Goal: Task Accomplishment & Management: Manage account settings

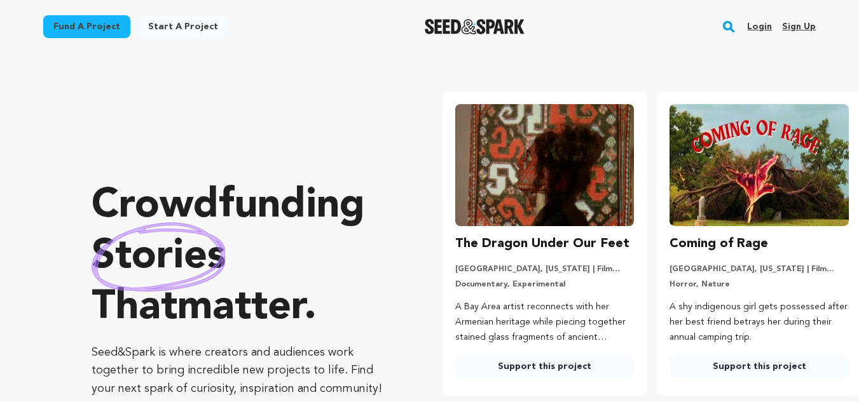
scroll to position [0, 225]
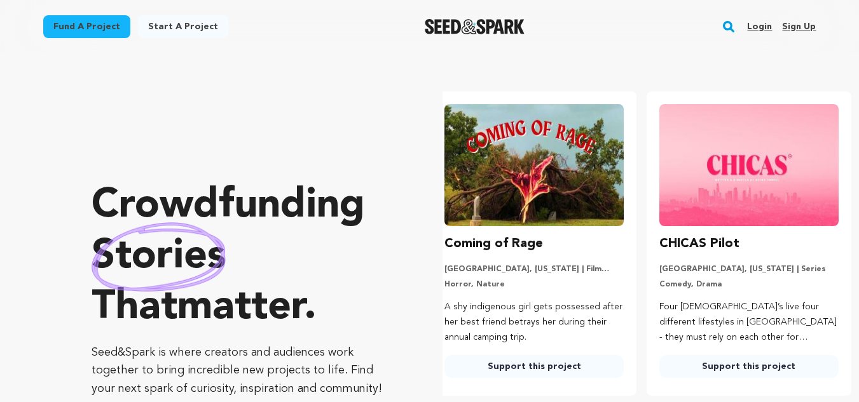
click at [801, 24] on link "Sign up" at bounding box center [799, 27] width 34 height 20
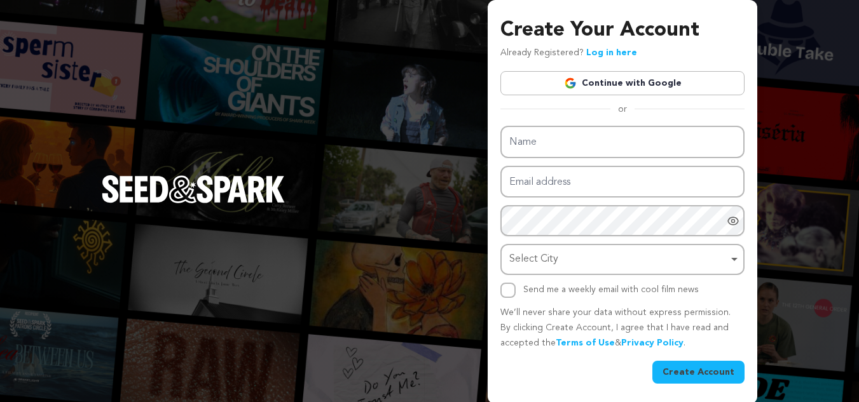
click at [593, 81] on link "Continue with Google" at bounding box center [622, 83] width 244 height 24
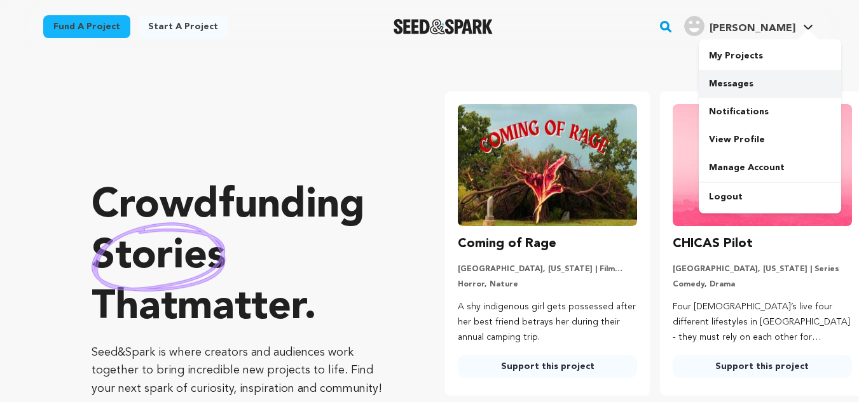
scroll to position [0, 225]
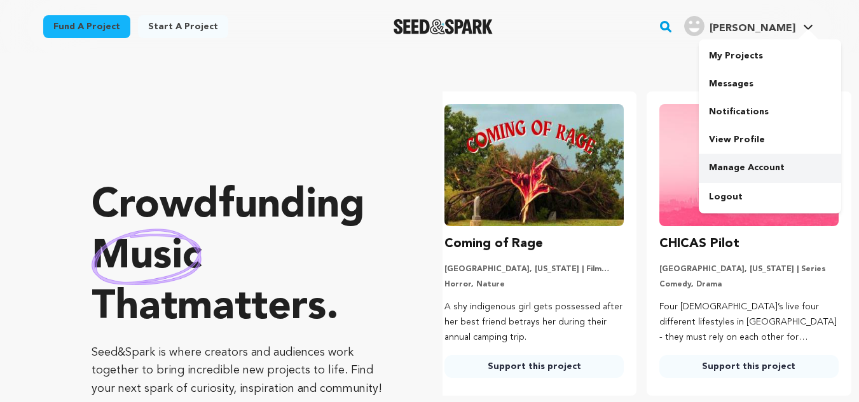
click at [734, 163] on link "Manage Account" at bounding box center [770, 168] width 142 height 28
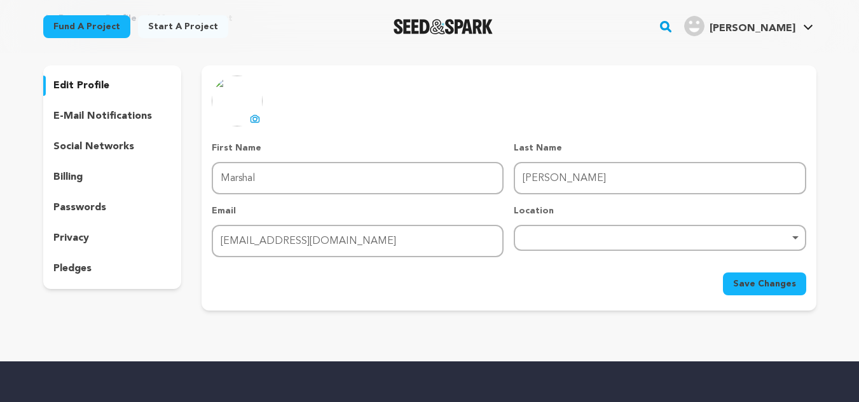
scroll to position [64, 0]
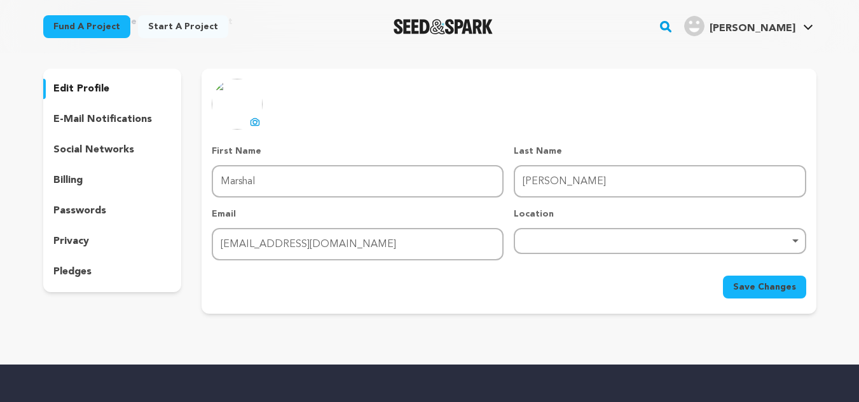
click at [97, 88] on p "edit profile" at bounding box center [81, 88] width 56 height 15
click at [83, 90] on p "edit profile" at bounding box center [81, 88] width 56 height 15
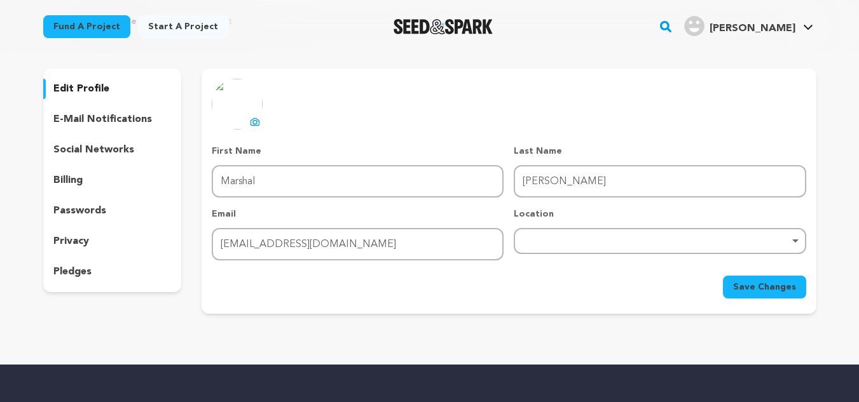
click at [83, 90] on p "edit profile" at bounding box center [81, 88] width 56 height 15
click at [93, 144] on p "social networks" at bounding box center [93, 149] width 81 height 15
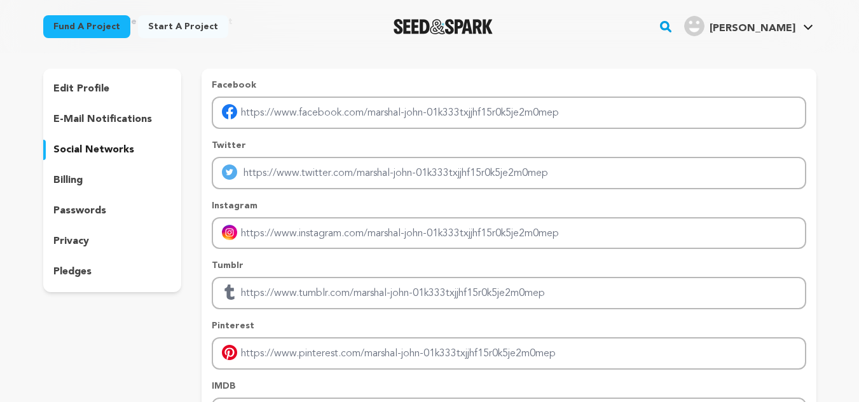
click at [93, 144] on p "social networks" at bounding box center [93, 149] width 81 height 15
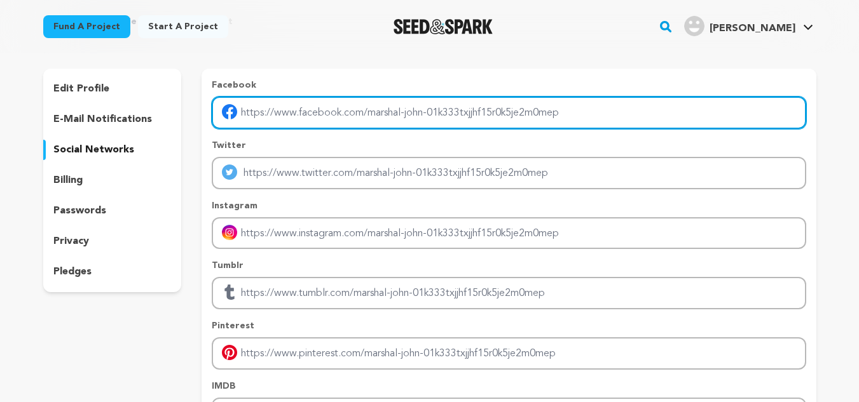
click at [399, 121] on input "Enter facebook profile link" at bounding box center [509, 113] width 594 height 32
click at [400, 120] on input "Enter facebook profile link" at bounding box center [509, 113] width 594 height 32
type input "https://www.facebook.com/ourosjewels/"
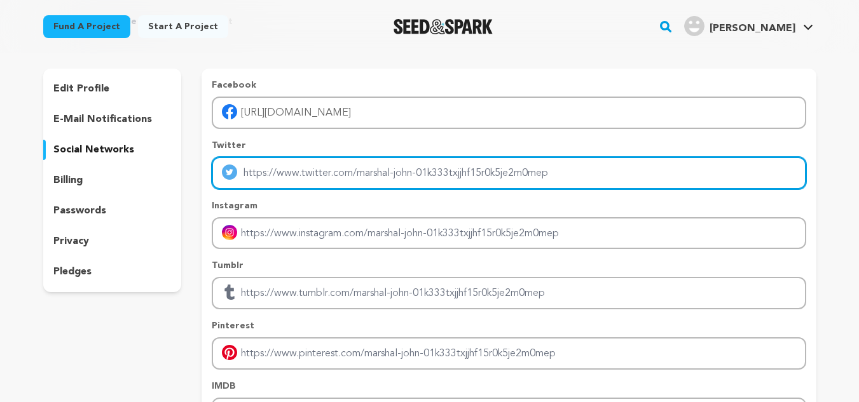
click at [372, 181] on input "Enter twitter profile link" at bounding box center [509, 173] width 594 height 32
type input "https://x.com/OurosJewels"
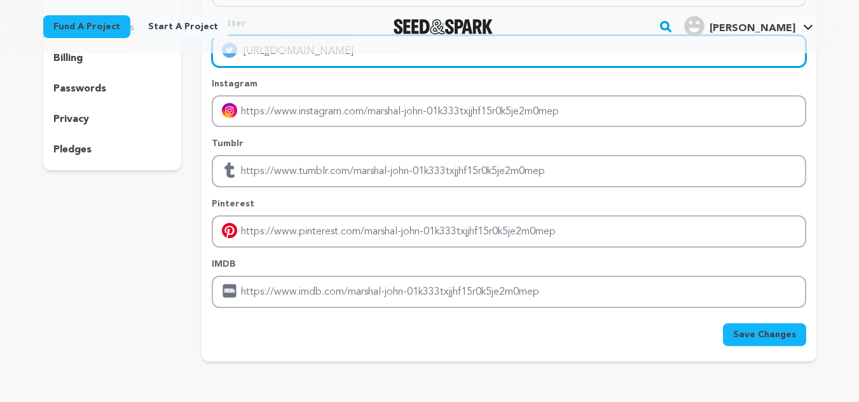
scroll to position [191, 0]
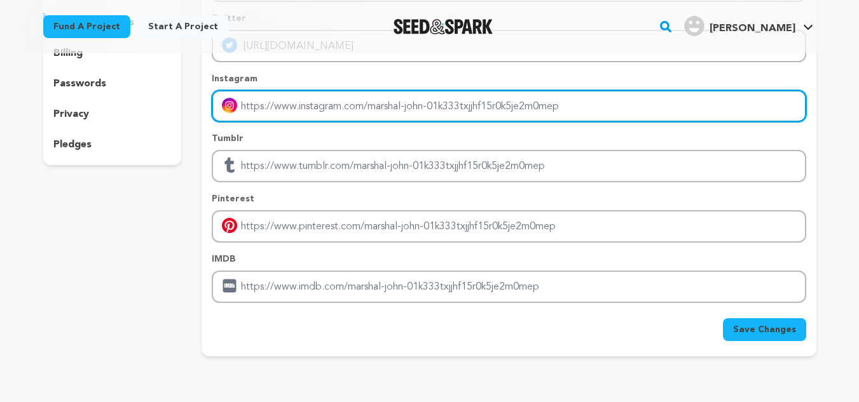
click at [335, 107] on input "Enter instagram handle link" at bounding box center [509, 106] width 594 height 32
type input "[URL][DOMAIN_NAME]"
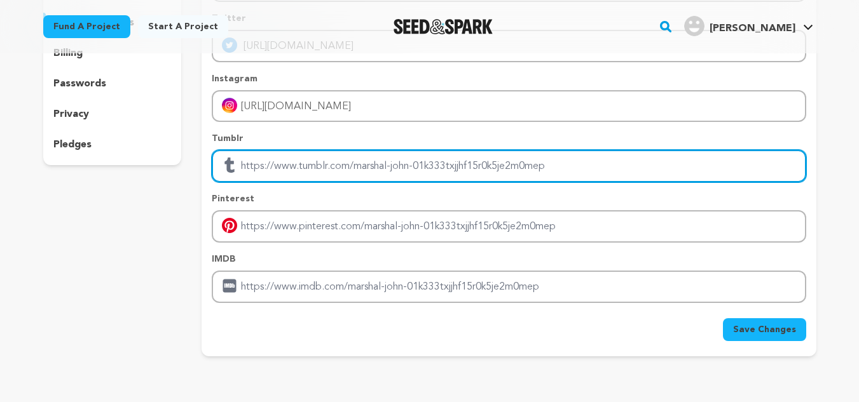
click at [332, 159] on input "Enter tubmlr profile link" at bounding box center [509, 166] width 594 height 32
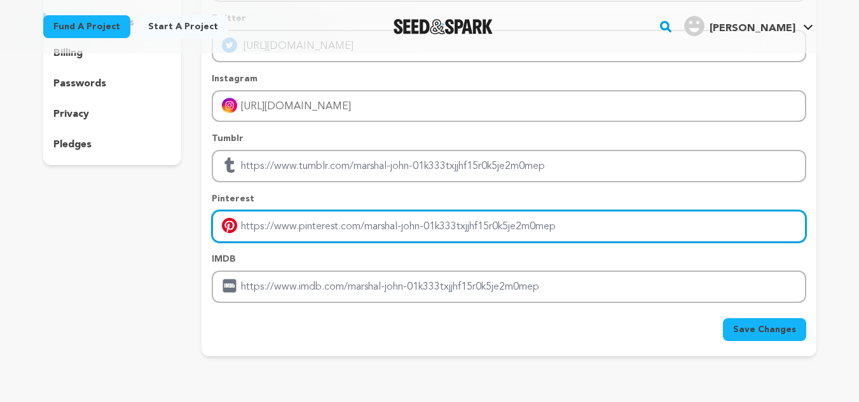
click at [322, 233] on input "Enter pinterest profile link" at bounding box center [509, 226] width 594 height 32
type input "[URL][DOMAIN_NAME]"
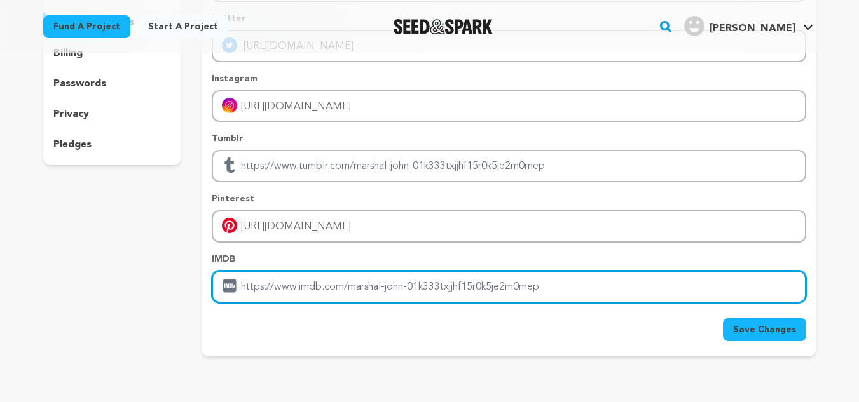
click at [332, 282] on input "Enter IMDB profile link" at bounding box center [509, 287] width 594 height 32
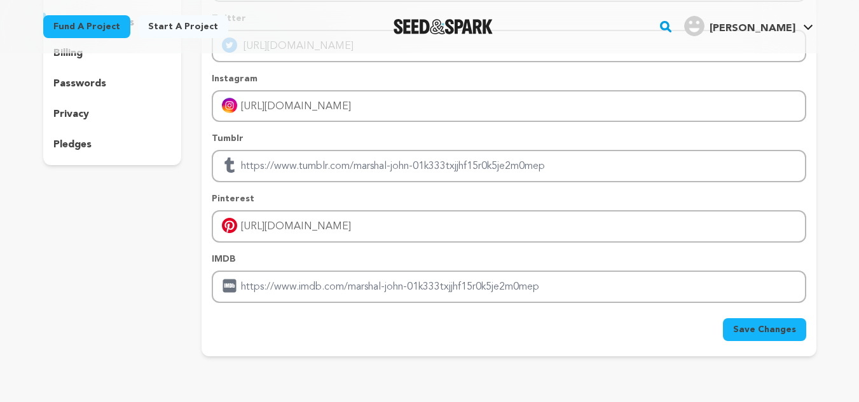
click at [769, 341] on button "Save Changes" at bounding box center [764, 329] width 83 height 23
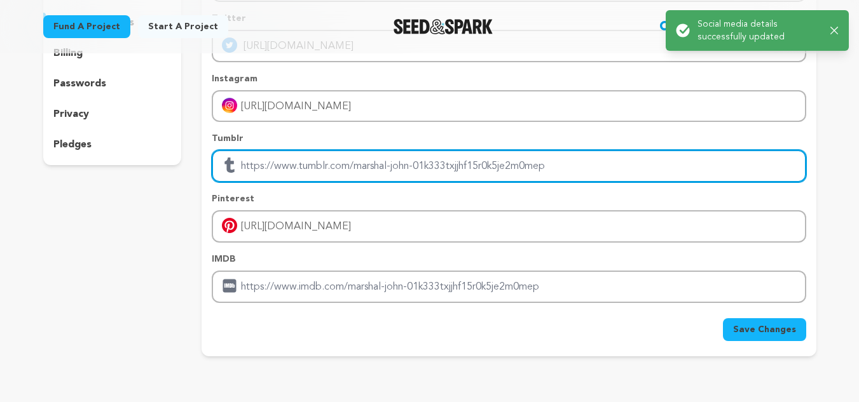
click at [419, 170] on input "Enter tubmlr profile link" at bounding box center [509, 166] width 594 height 32
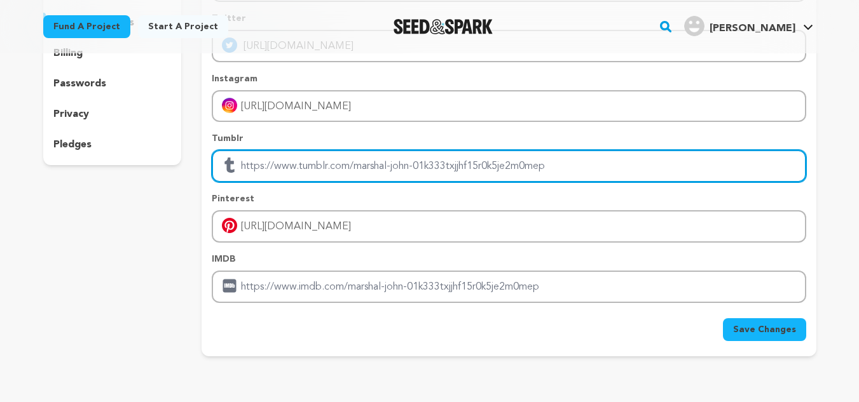
click at [419, 170] on input "Enter tubmlr profile link" at bounding box center [509, 166] width 594 height 32
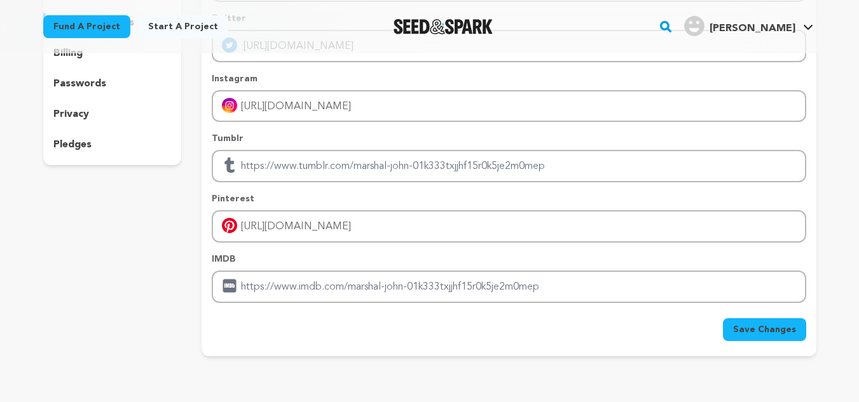
click at [763, 338] on button "Save Changes" at bounding box center [764, 329] width 83 height 23
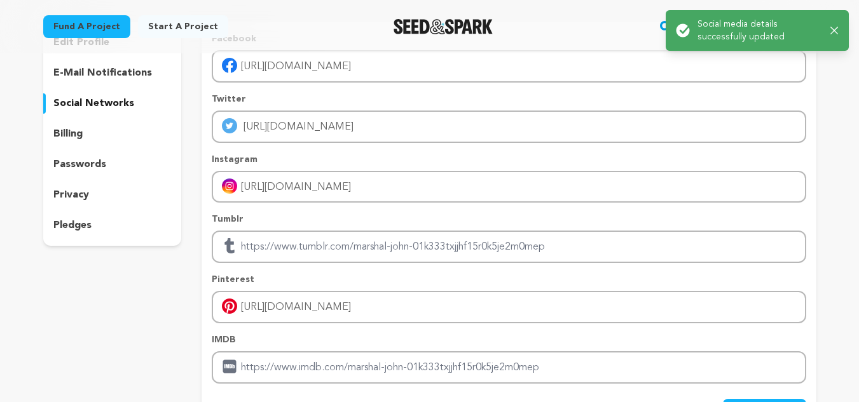
scroll to position [0, 0]
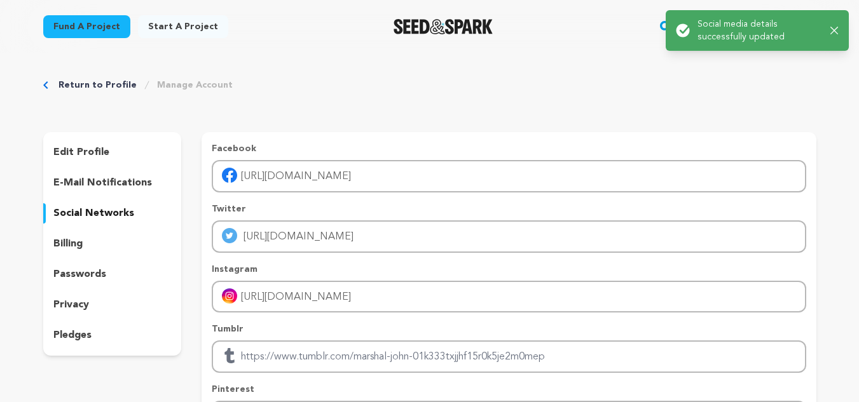
click at [79, 149] on p "edit profile" at bounding box center [81, 152] width 56 height 15
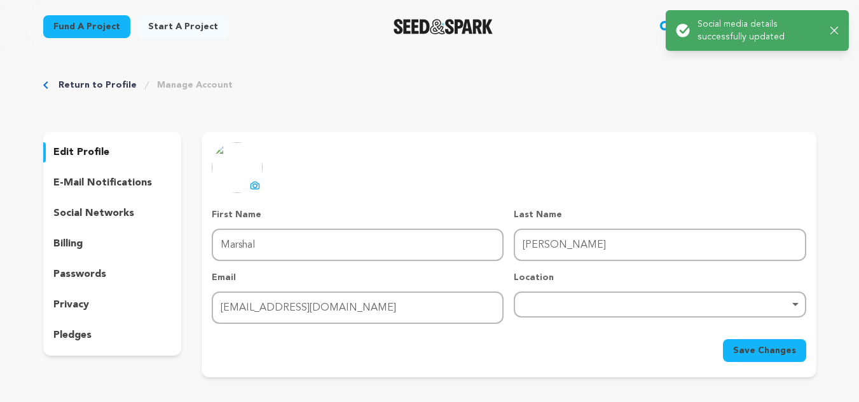
click at [319, 83] on div "Return to Profile Manage Account" at bounding box center [429, 85] width 773 height 13
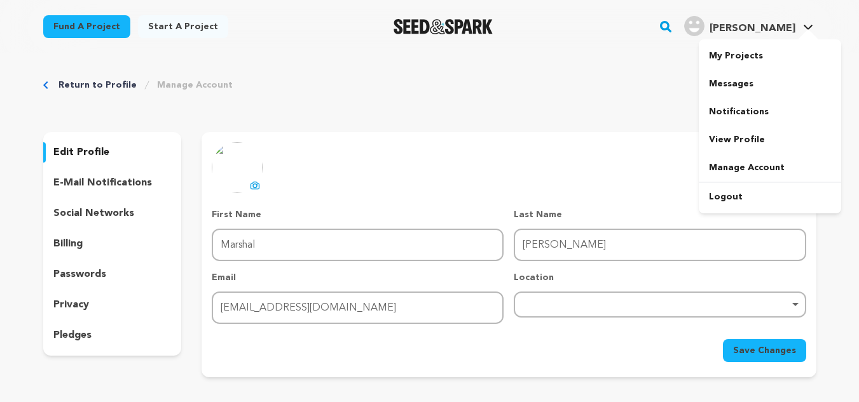
click at [779, 24] on span "[PERSON_NAME]" at bounding box center [752, 29] width 86 height 10
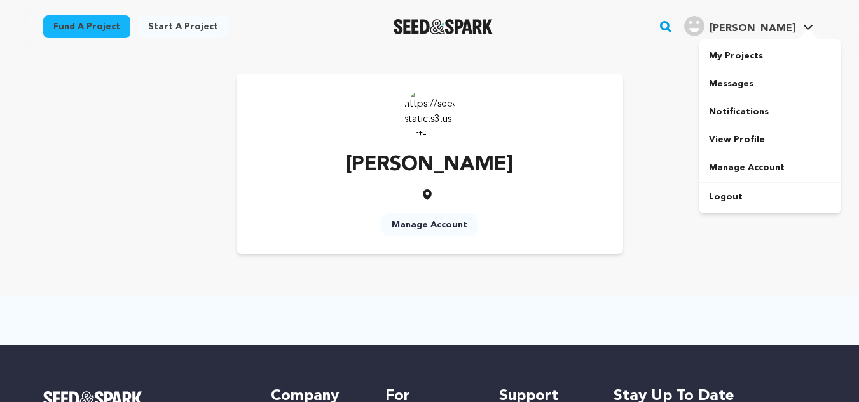
click at [768, 24] on span "[PERSON_NAME]" at bounding box center [752, 29] width 86 height 10
click at [741, 140] on link "View Profile" at bounding box center [770, 140] width 142 height 28
click at [428, 227] on link "Manage Account" at bounding box center [429, 225] width 96 height 23
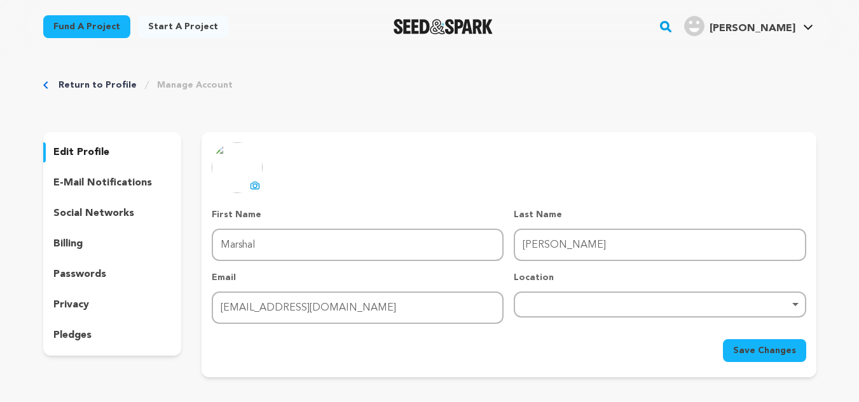
click at [82, 212] on p "social networks" at bounding box center [93, 213] width 81 height 15
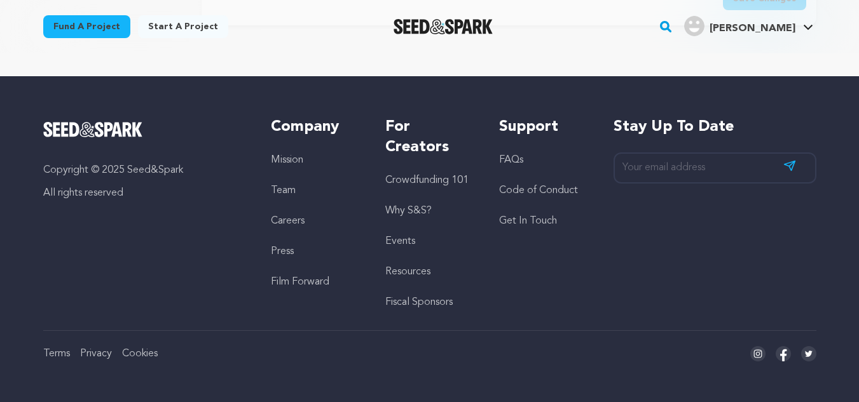
scroll to position [204, 0]
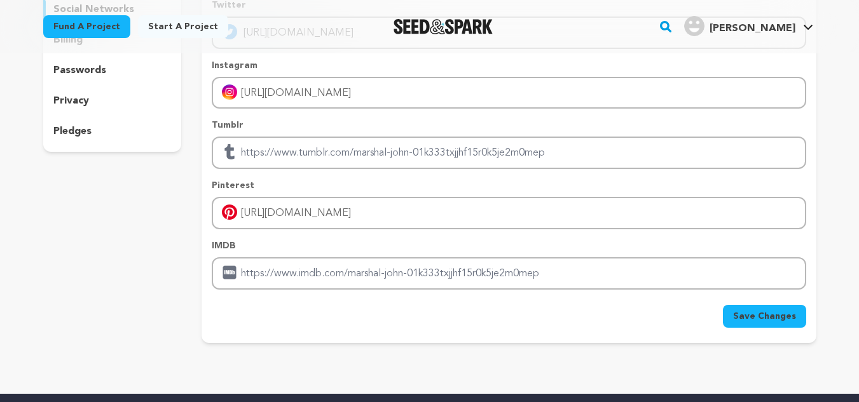
click at [766, 317] on span "Save Changes" at bounding box center [764, 316] width 63 height 13
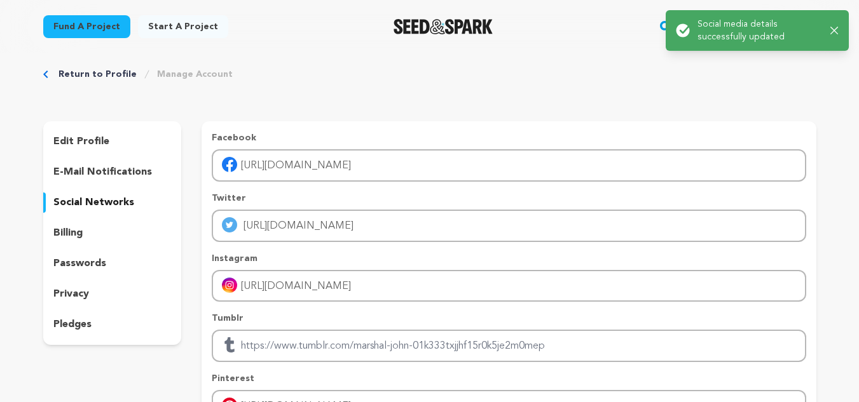
scroll to position [0, 0]
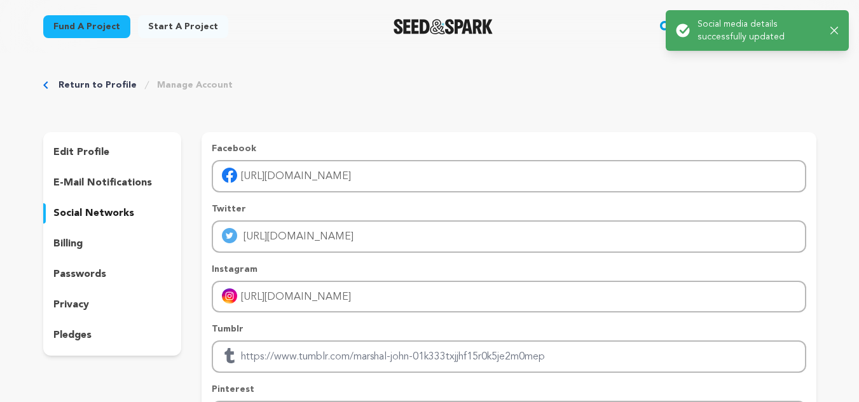
click at [68, 149] on p "edit profile" at bounding box center [81, 152] width 56 height 15
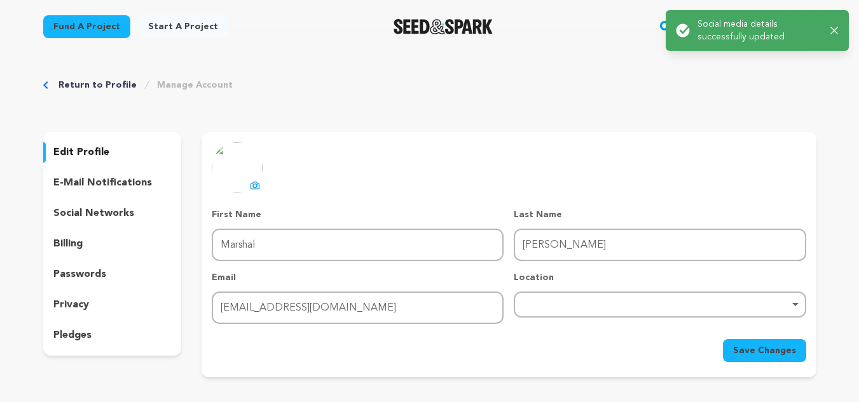
click at [250, 167] on img at bounding box center [237, 167] width 51 height 51
click at [254, 187] on icon at bounding box center [255, 186] width 10 height 10
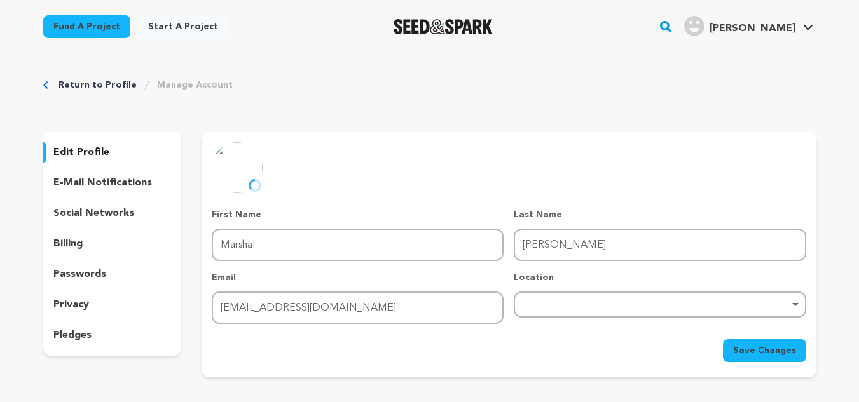
click at [573, 302] on div "Remove item" at bounding box center [659, 304] width 279 height 5
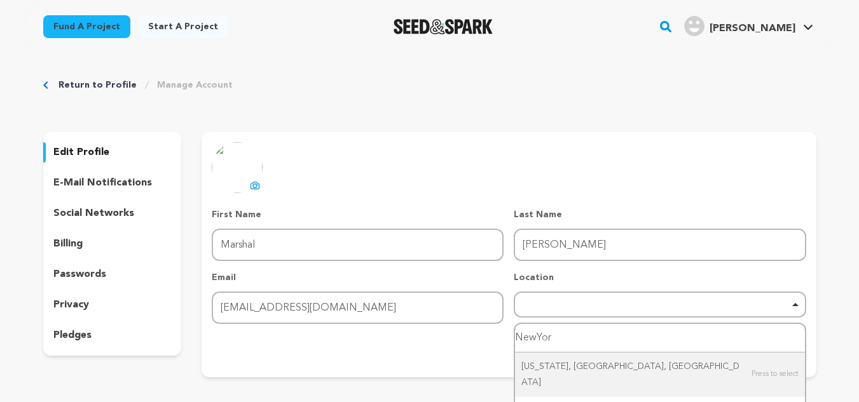
type input "NewYork"
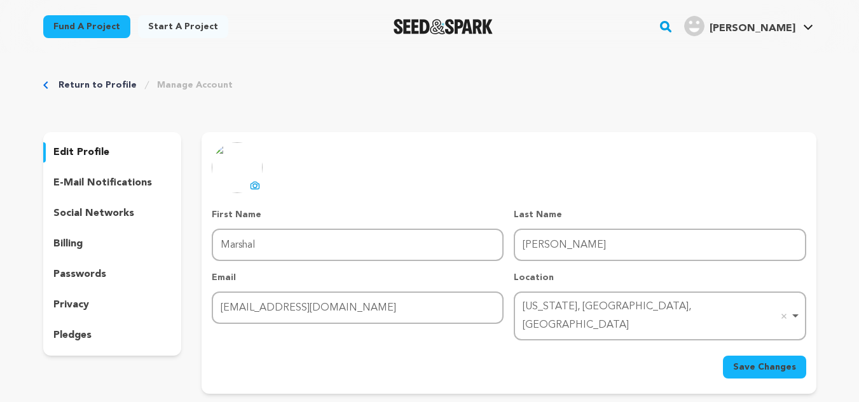
click at [762, 361] on span "Save Changes" at bounding box center [764, 367] width 63 height 13
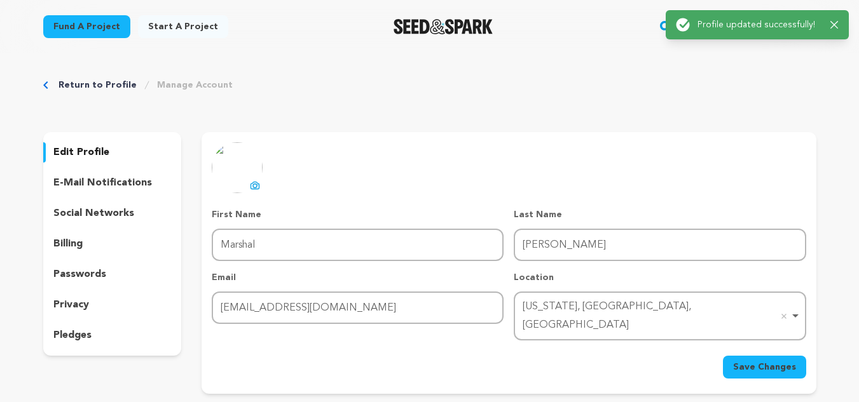
click at [775, 122] on div "Return to Profile Manage Account edit profile e-mail notifications social netwo…" at bounding box center [430, 238] width 814 height 371
click at [838, 28] on icon "button" at bounding box center [834, 25] width 8 height 8
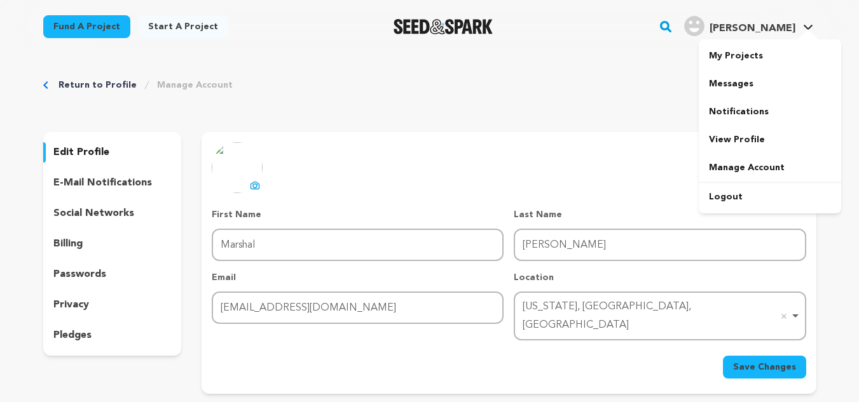
click at [764, 29] on span "[PERSON_NAME]" at bounding box center [752, 29] width 86 height 10
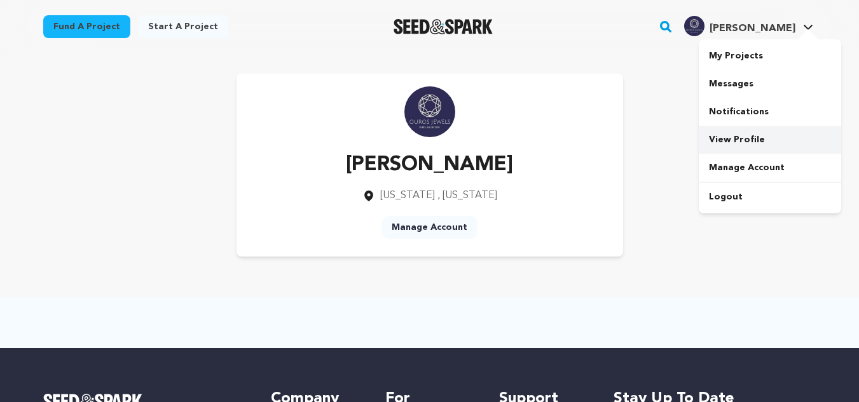
click at [736, 135] on link "View Profile" at bounding box center [770, 140] width 142 height 28
click at [662, 177] on div "Marshal John [US_STATE] , [US_STATE] Manage Account" at bounding box center [429, 165] width 773 height 183
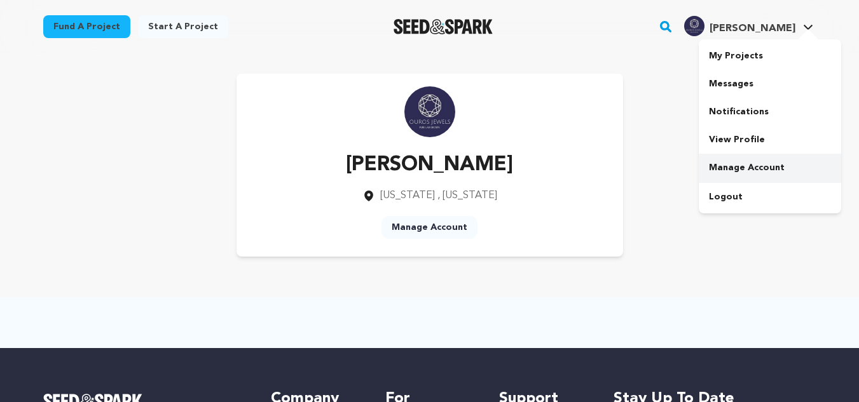
click at [760, 162] on link "Manage Account" at bounding box center [770, 168] width 142 height 28
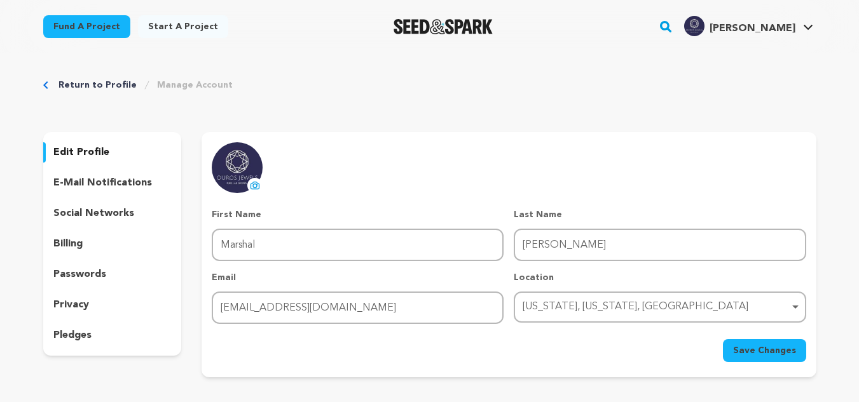
click at [86, 304] on p "privacy" at bounding box center [71, 304] width 36 height 15
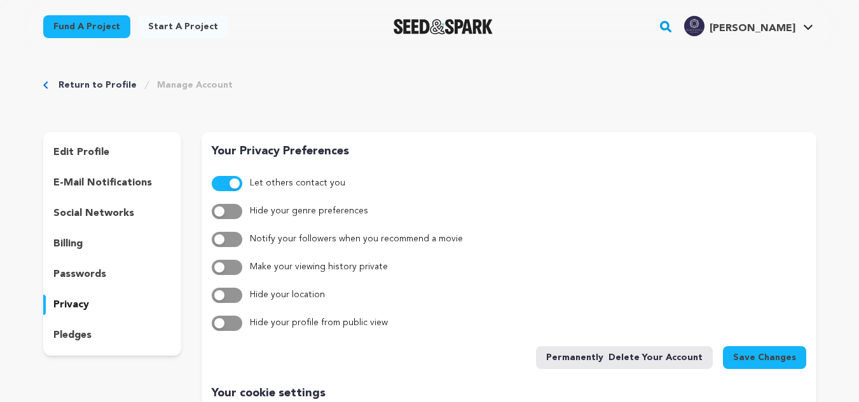
click at [85, 147] on p "edit profile" at bounding box center [81, 152] width 56 height 15
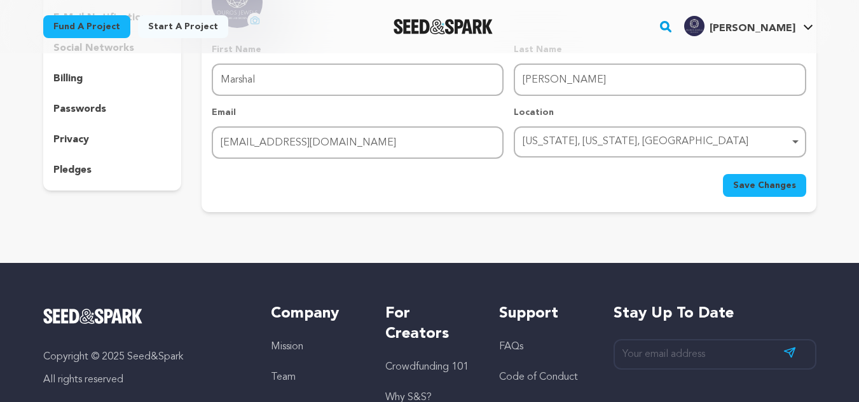
scroll to position [191, 0]
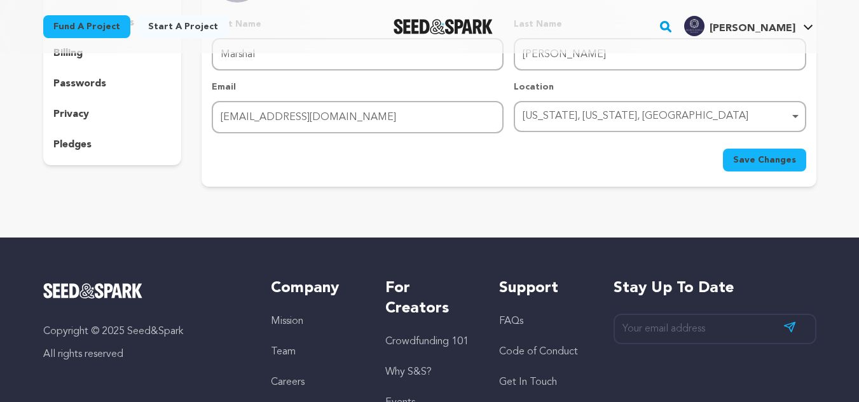
click at [65, 147] on p "pledges" at bounding box center [72, 144] width 38 height 15
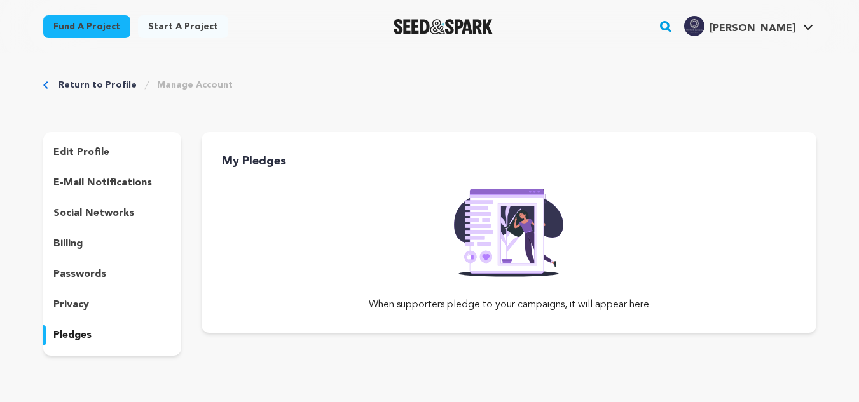
click at [82, 301] on p "privacy" at bounding box center [71, 304] width 36 height 15
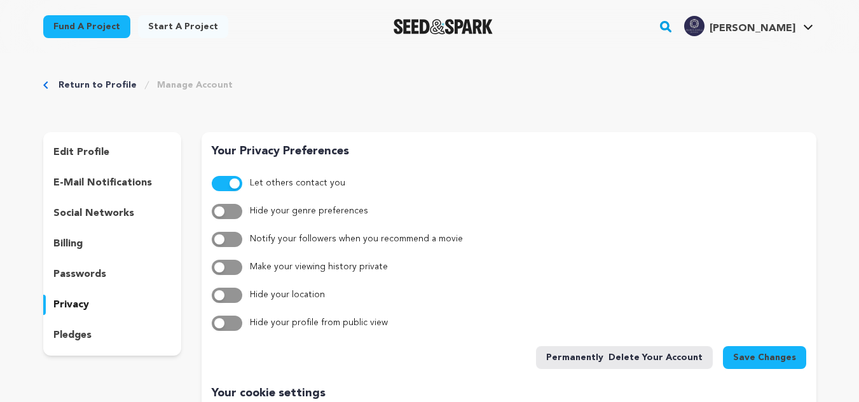
click at [104, 210] on p "social networks" at bounding box center [93, 213] width 81 height 15
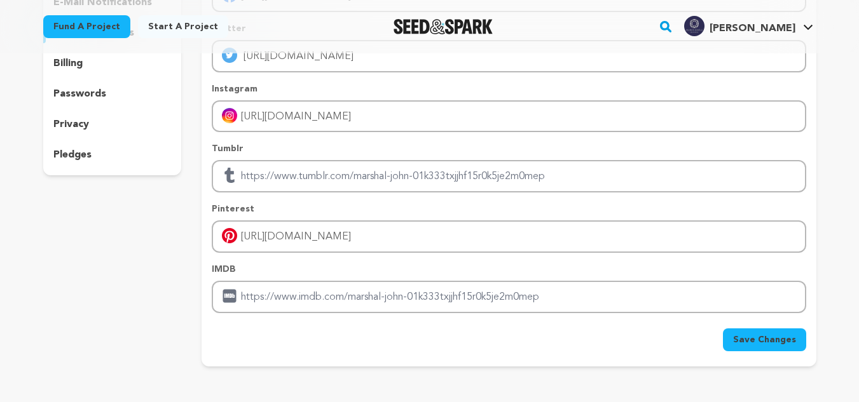
scroll to position [64, 0]
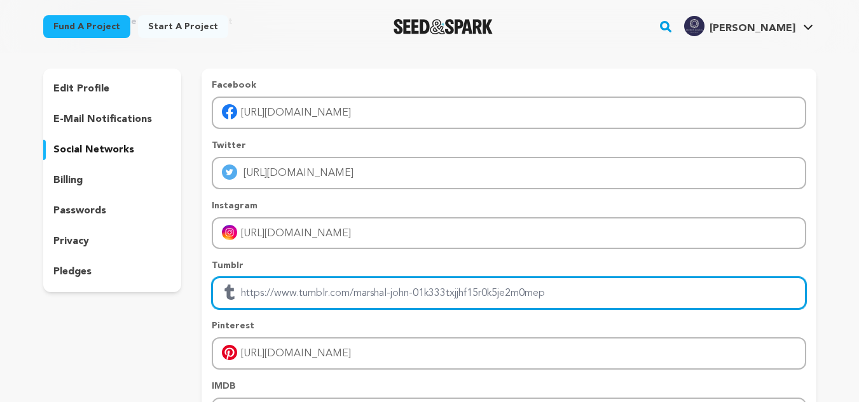
click at [291, 293] on input "Enter tubmlr profile link" at bounding box center [509, 293] width 594 height 32
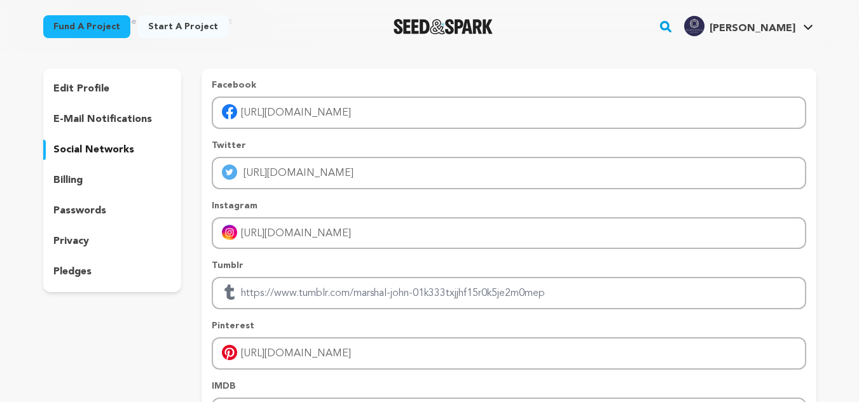
click at [138, 324] on div "edit profile e-mail notifications social networks billing passwords privacy ple…" at bounding box center [112, 276] width 139 height 415
click at [86, 83] on p "edit profile" at bounding box center [81, 88] width 56 height 15
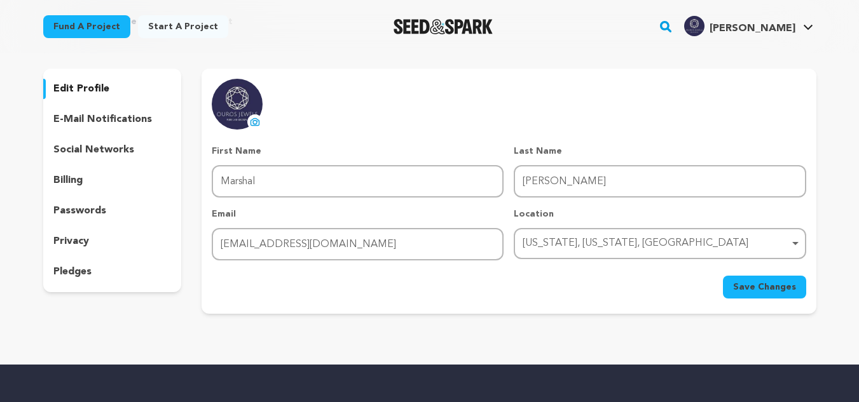
click at [83, 153] on p "social networks" at bounding box center [93, 149] width 81 height 15
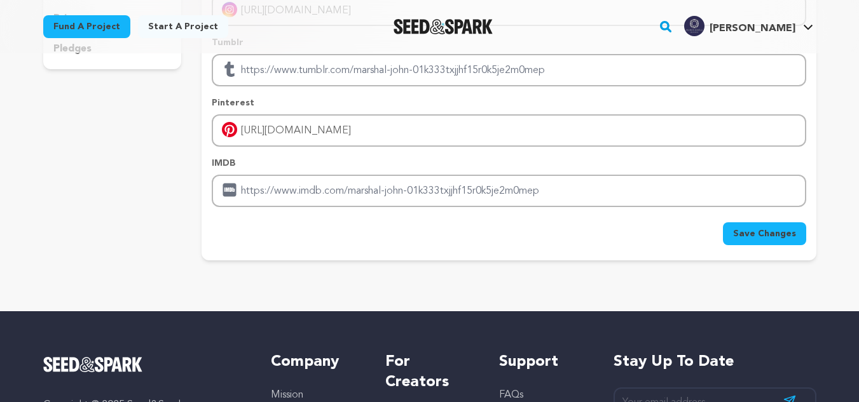
scroll to position [381, 0]
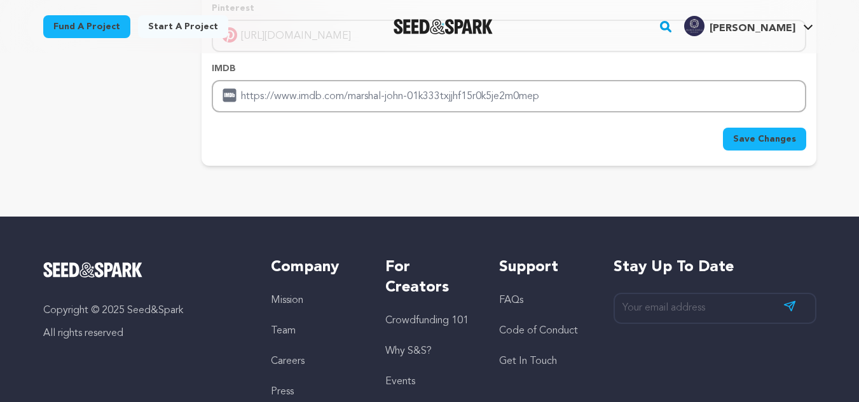
click at [757, 146] on button "Save Changes" at bounding box center [764, 139] width 83 height 23
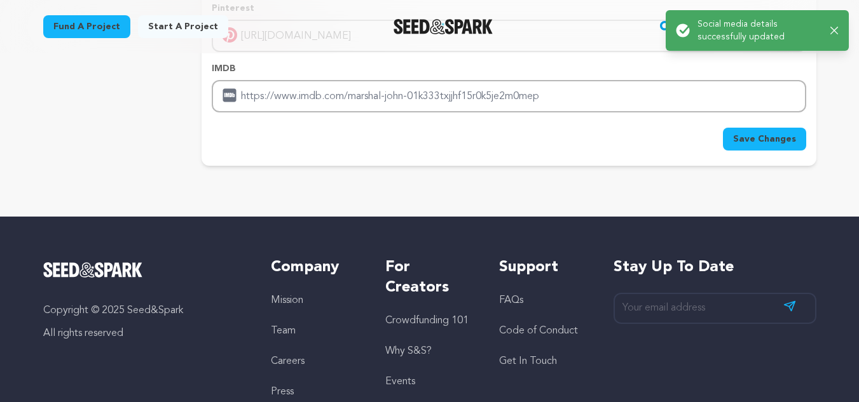
scroll to position [0, 0]
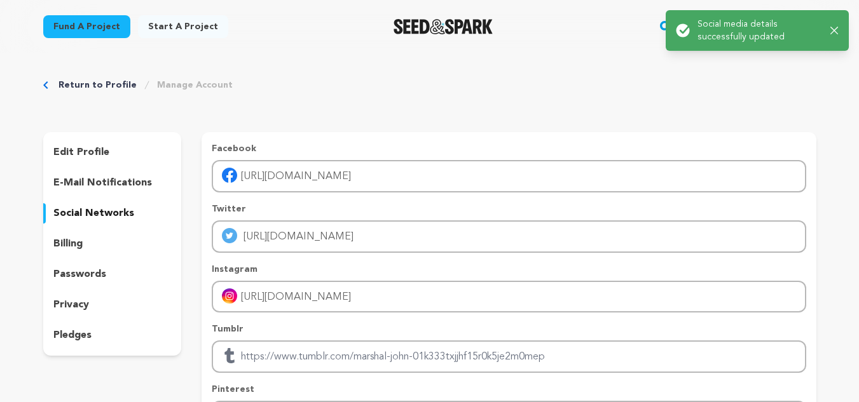
click at [269, 101] on div "Return to Profile Manage Account edit profile e-mail notifications social netwo…" at bounding box center [430, 315] width 814 height 524
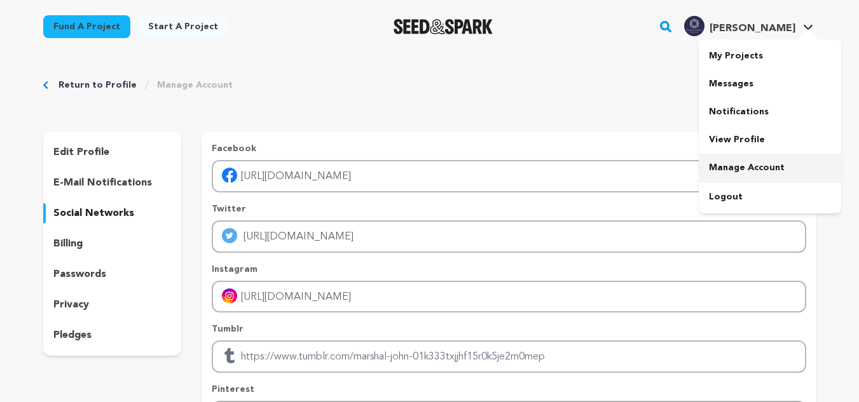
click at [741, 156] on link "Manage Account" at bounding box center [770, 168] width 142 height 28
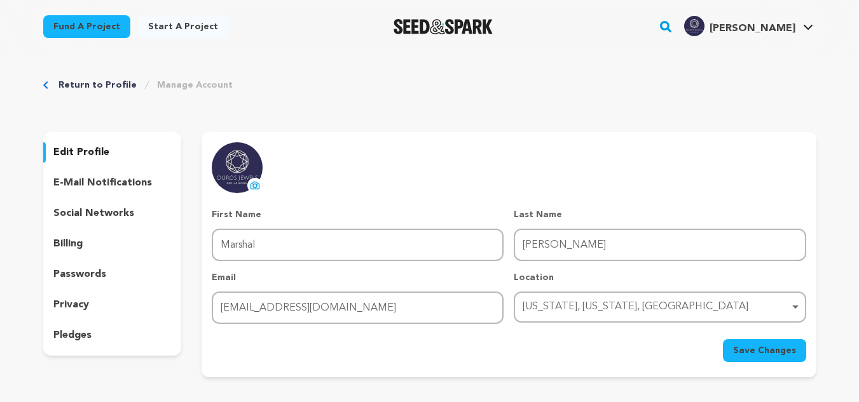
click at [92, 86] on link "Return to Profile" at bounding box center [97, 85] width 78 height 13
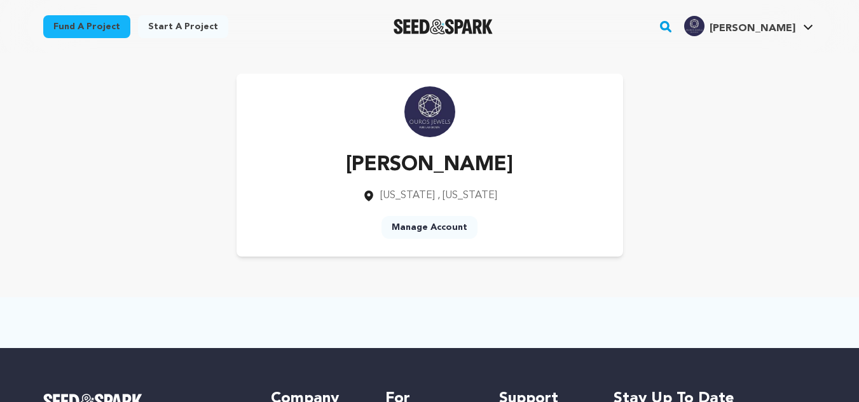
click at [170, 18] on link "Start a project" at bounding box center [183, 26] width 90 height 23
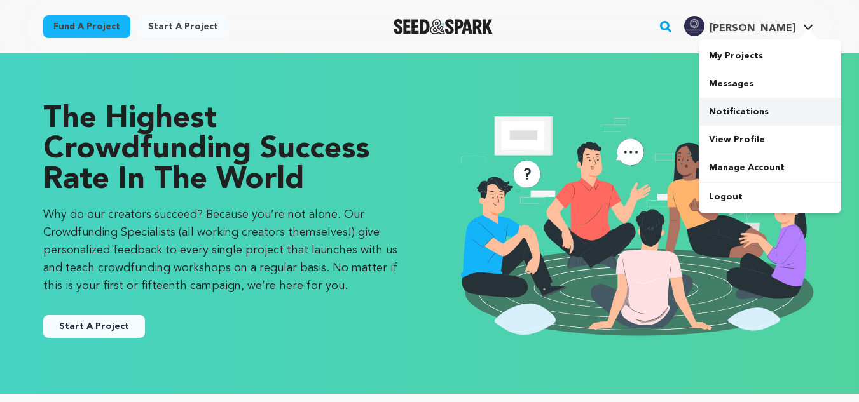
click at [728, 106] on link "Notifications" at bounding box center [770, 112] width 142 height 28
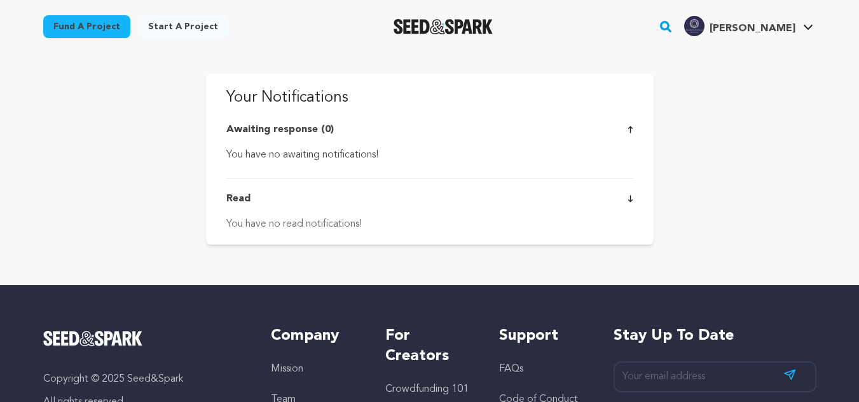
click at [132, 203] on main "Fund a project Start a project Search" at bounding box center [429, 305] width 859 height 611
click at [758, 136] on link "View Profile" at bounding box center [770, 140] width 142 height 28
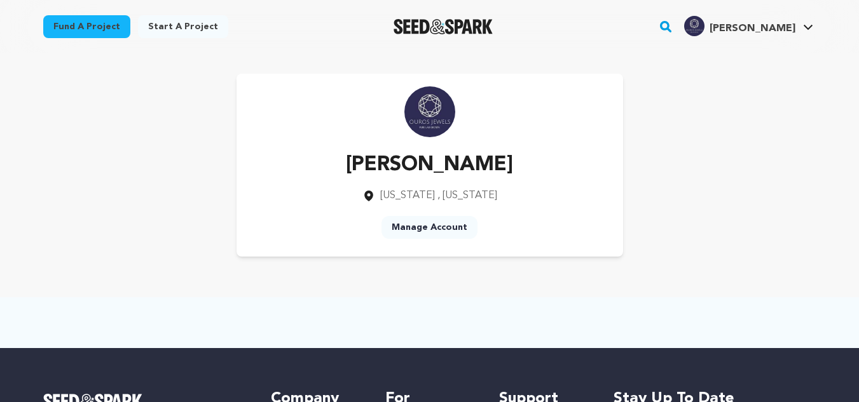
click at [423, 227] on link "Manage Account" at bounding box center [429, 227] width 96 height 23
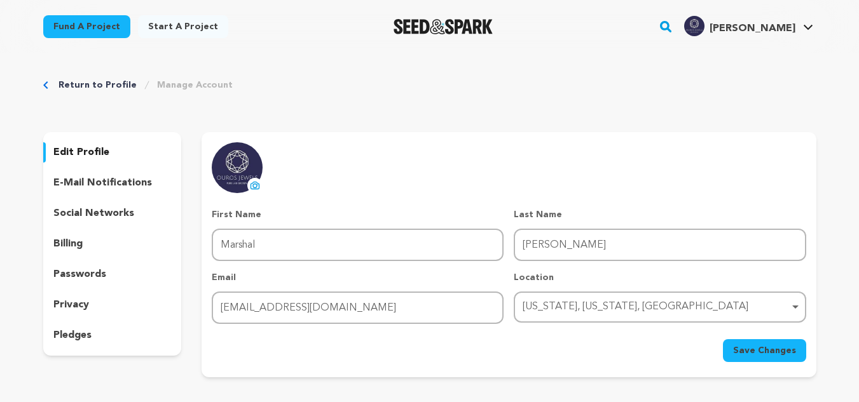
click at [71, 276] on p "passwords" at bounding box center [79, 274] width 53 height 15
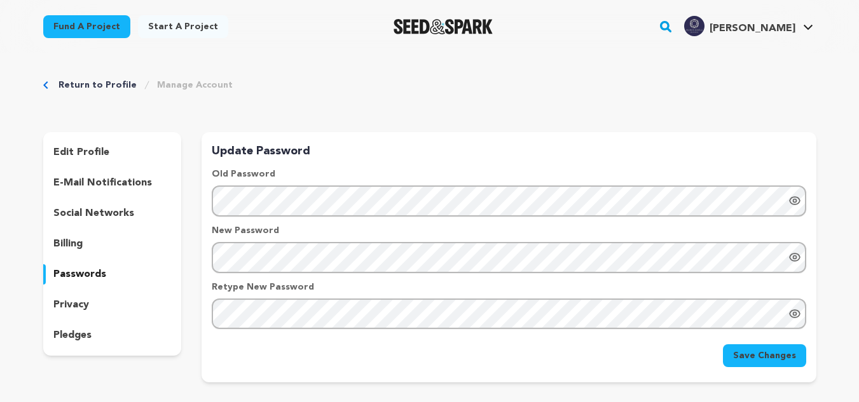
click at [65, 305] on p "privacy" at bounding box center [71, 304] width 36 height 15
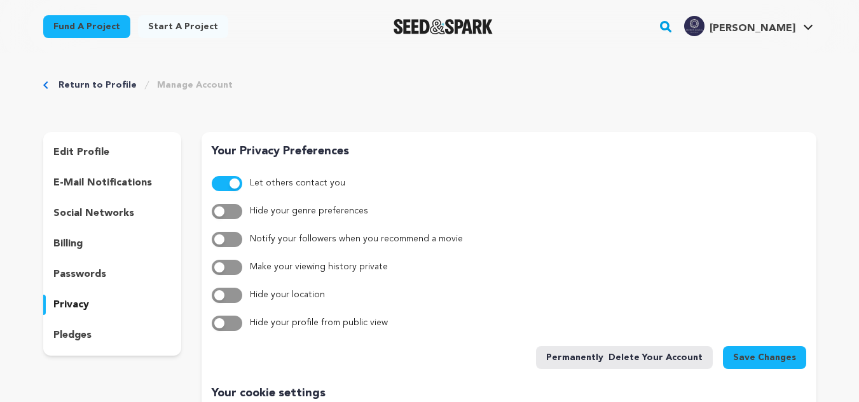
click at [222, 183] on button "button" at bounding box center [227, 183] width 31 height 15
click at [224, 179] on button "button" at bounding box center [227, 183] width 31 height 15
click at [425, 162] on div "Your Privacy Preferences Let others contact you Hide your genre preferences Not…" at bounding box center [509, 258] width 594 height 232
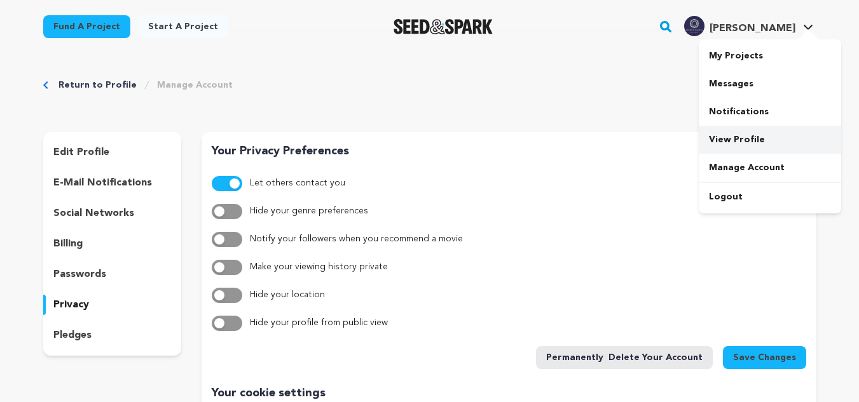
click at [793, 138] on link "View Profile" at bounding box center [770, 140] width 142 height 28
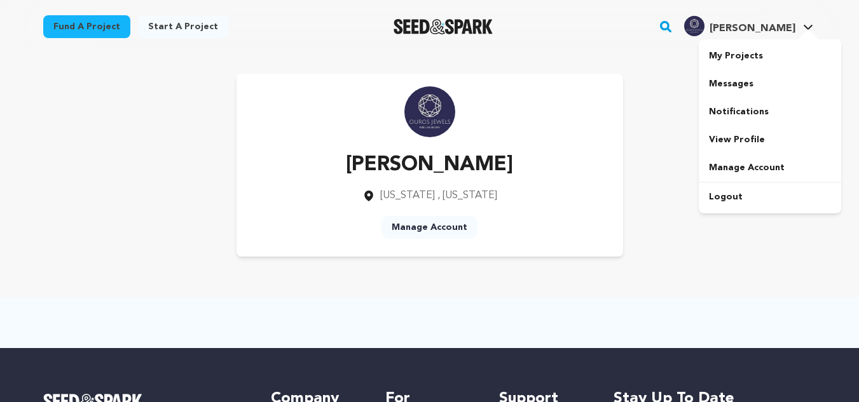
click at [789, 29] on span "[PERSON_NAME]" at bounding box center [752, 29] width 86 height 10
click at [742, 161] on link "Manage Account" at bounding box center [770, 168] width 142 height 28
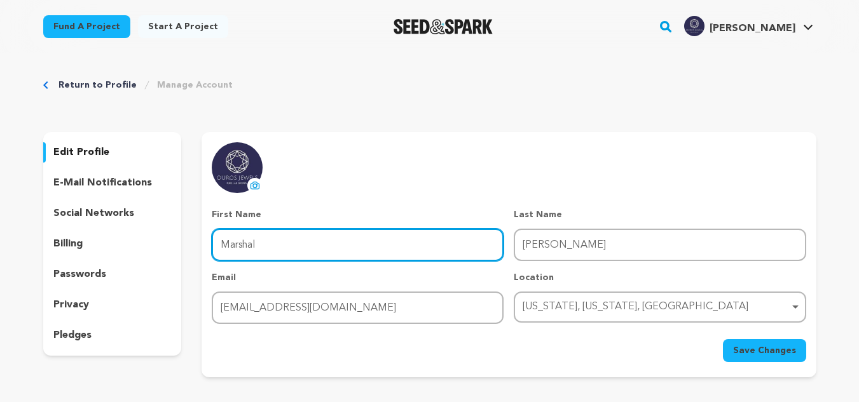
click at [292, 254] on input "Marshal" at bounding box center [358, 245] width 292 height 32
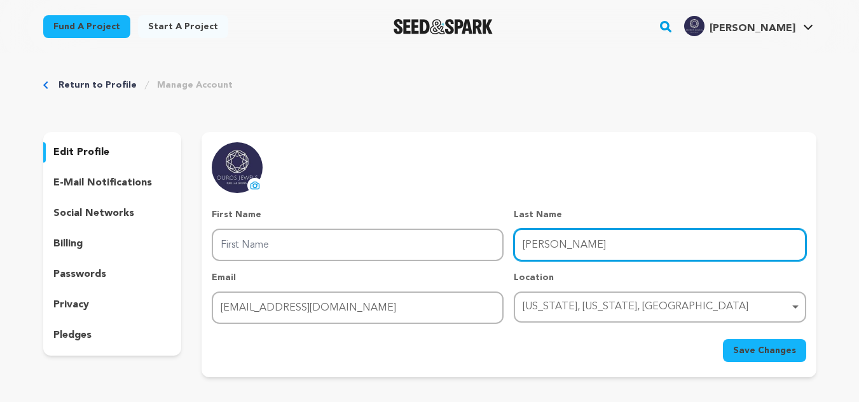
click at [542, 245] on input "John" at bounding box center [660, 245] width 292 height 32
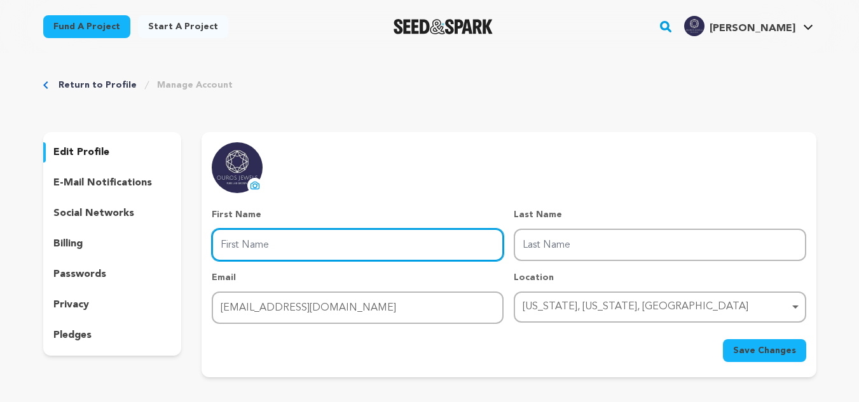
click at [413, 247] on input "First Name" at bounding box center [358, 245] width 292 height 32
type input "John"
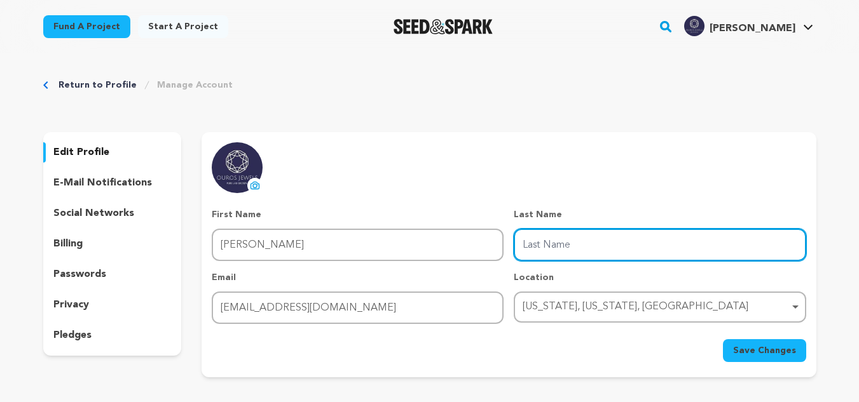
click at [576, 254] on input "Last Name" at bounding box center [660, 245] width 292 height 32
type input "marshal"
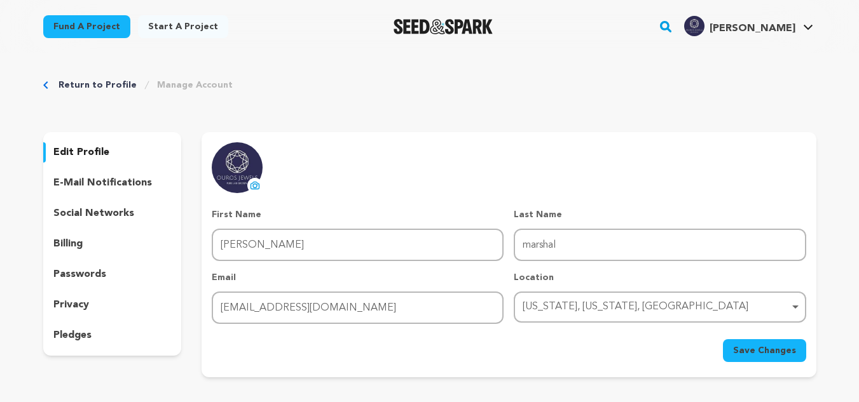
click at [754, 345] on span "Save Changes" at bounding box center [764, 351] width 63 height 13
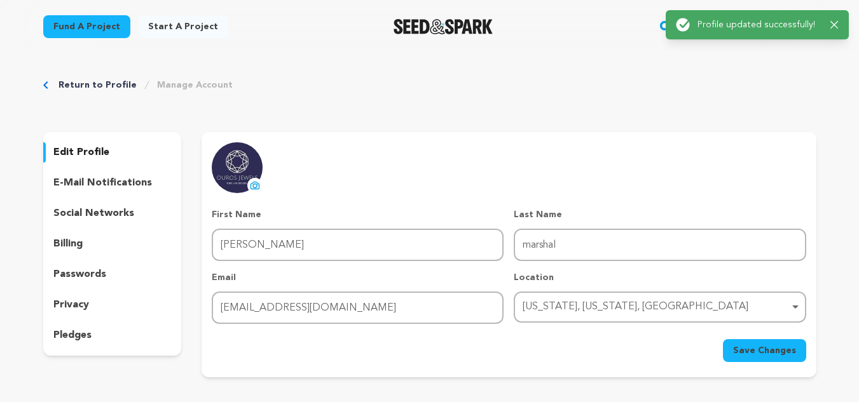
click at [687, 170] on div "uploading spinner upload profile image First Name First Name John Last Name Las…" at bounding box center [509, 252] width 594 height 220
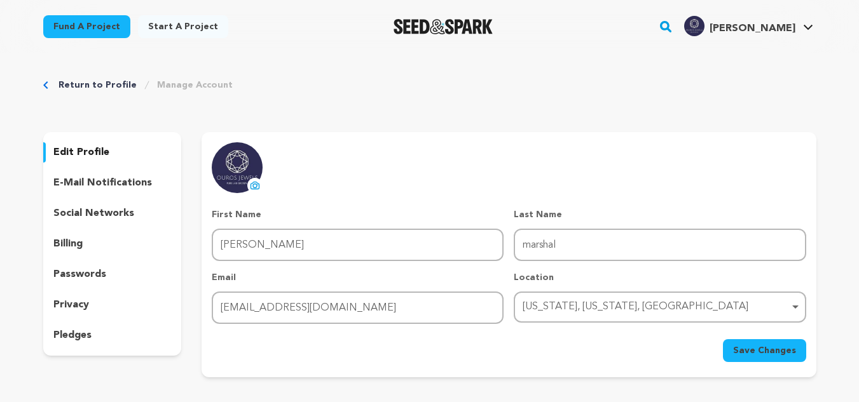
click at [615, 306] on div "New York, New York, United States Remove item" at bounding box center [655, 307] width 266 height 18
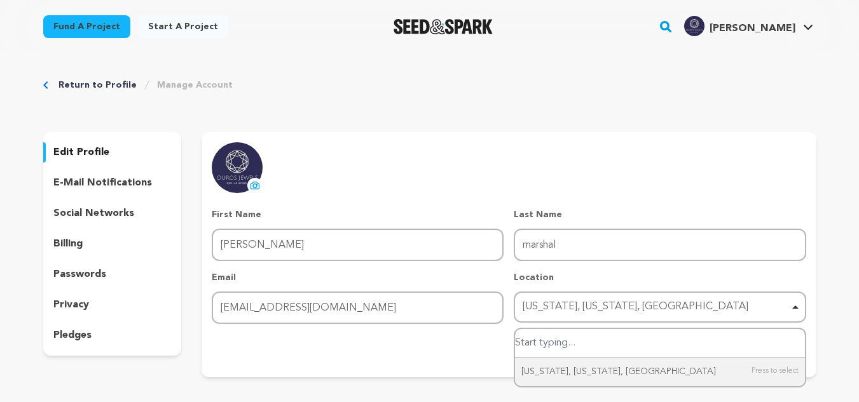
click at [603, 352] on input "New York, New York, United States" at bounding box center [659, 343] width 289 height 29
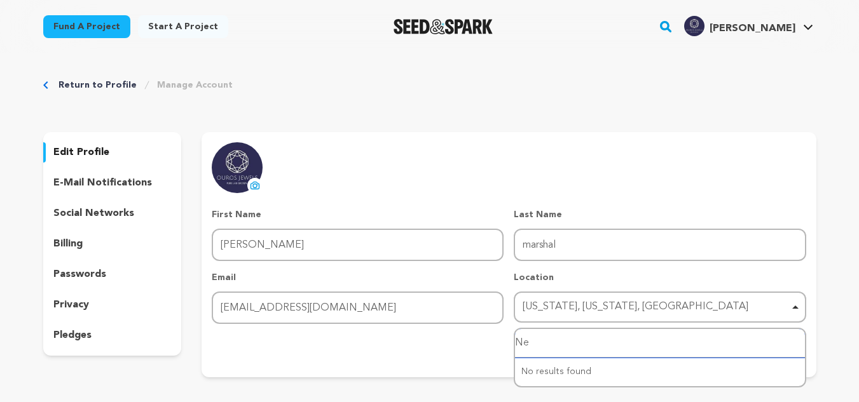
type input "New"
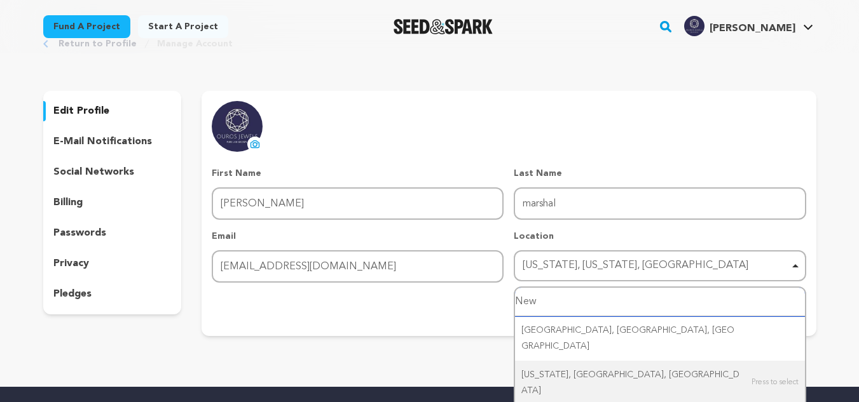
scroll to position [64, 0]
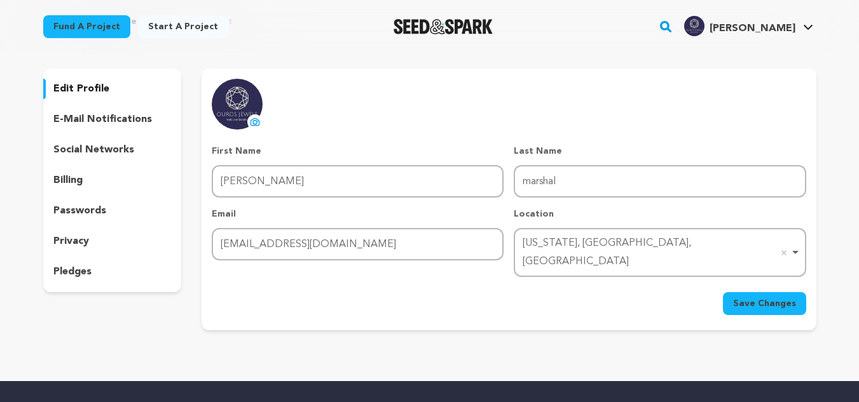
click at [757, 297] on span "Save Changes" at bounding box center [764, 303] width 63 height 13
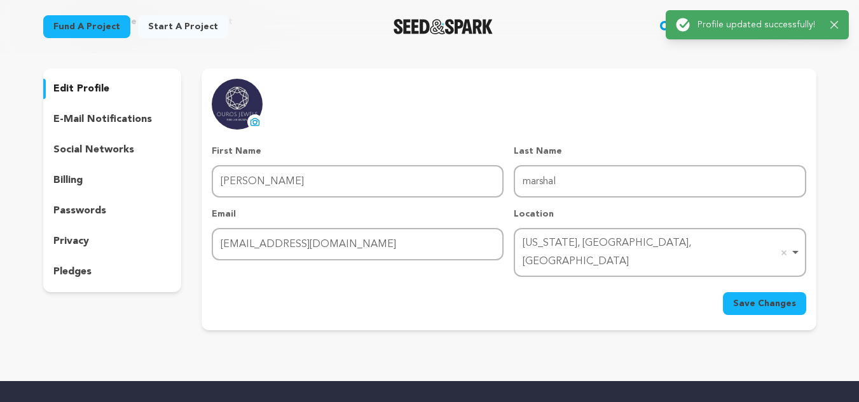
click at [492, 87] on div "uploading spinner upload profile image First Name First Name John Last Name Las…" at bounding box center [509, 197] width 594 height 236
click at [831, 22] on icon "button" at bounding box center [834, 25] width 8 height 8
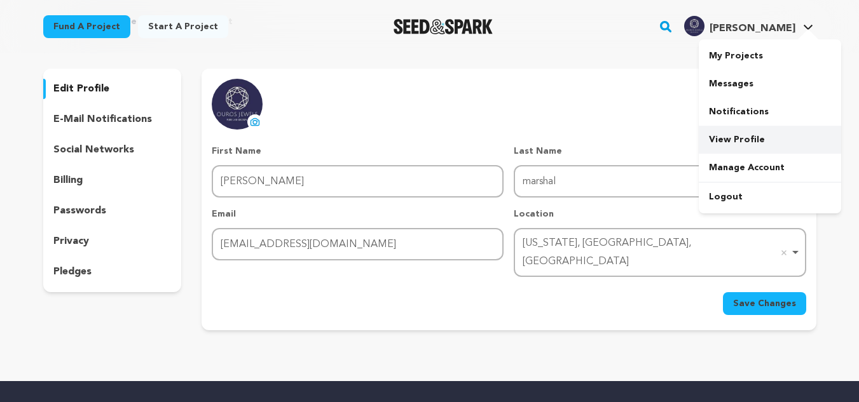
click at [729, 145] on link "View Profile" at bounding box center [770, 140] width 142 height 28
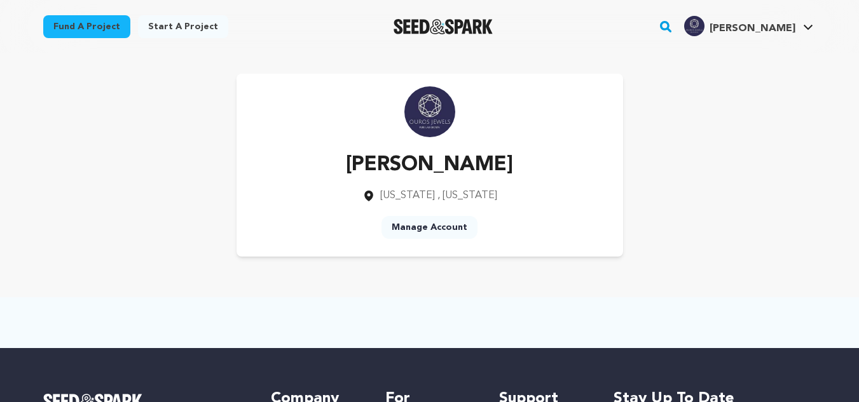
click at [447, 195] on span ", New York" at bounding box center [467, 196] width 60 height 10
click at [446, 194] on span ", [US_STATE]" at bounding box center [467, 196] width 60 height 10
click at [446, 192] on span ", [US_STATE]" at bounding box center [467, 196] width 60 height 10
click at [414, 192] on span "[US_STATE]" at bounding box center [407, 196] width 55 height 10
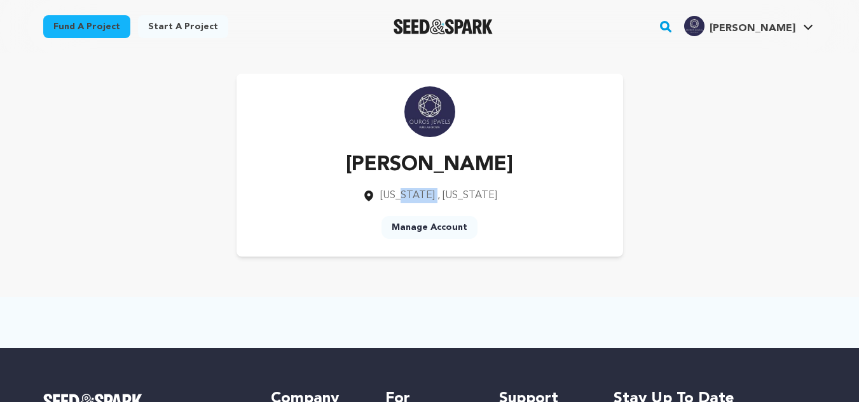
click at [414, 192] on span "[US_STATE]" at bounding box center [407, 196] width 55 height 10
click at [373, 196] on icon at bounding box center [368, 196] width 9 height 11
click at [375, 196] on icon at bounding box center [368, 195] width 13 height 13
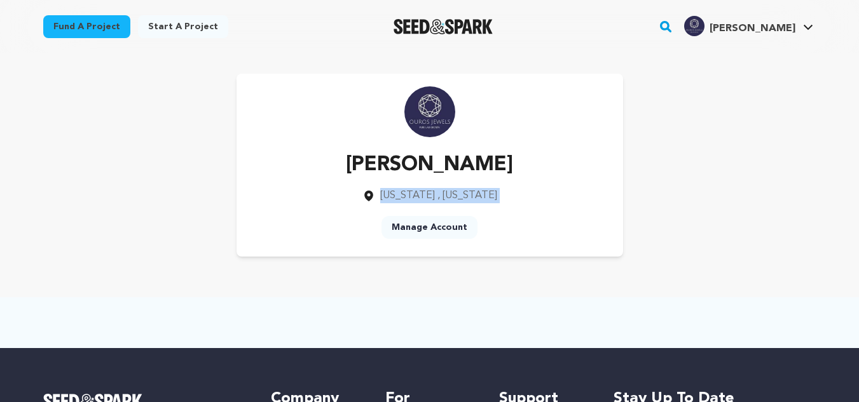
click at [375, 195] on icon at bounding box center [368, 195] width 13 height 13
click at [529, 188] on div "John marshal New York , New York Manage Account" at bounding box center [429, 165] width 386 height 183
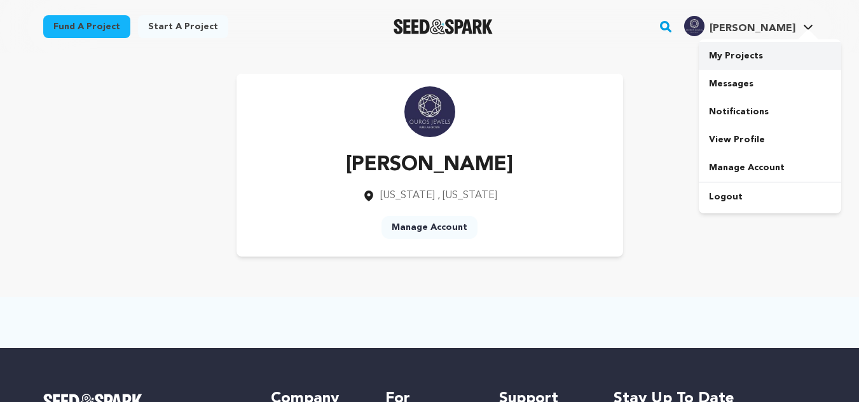
click at [733, 60] on link "My Projects" at bounding box center [770, 56] width 142 height 28
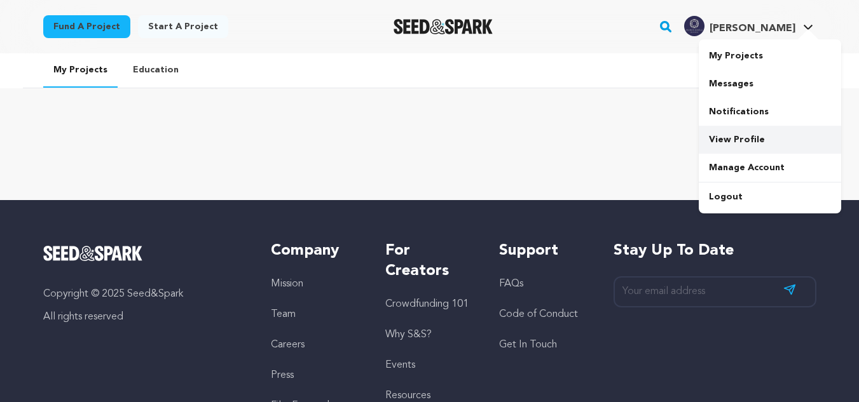
click at [733, 135] on link "View Profile" at bounding box center [770, 140] width 142 height 28
